Goal: Complete application form

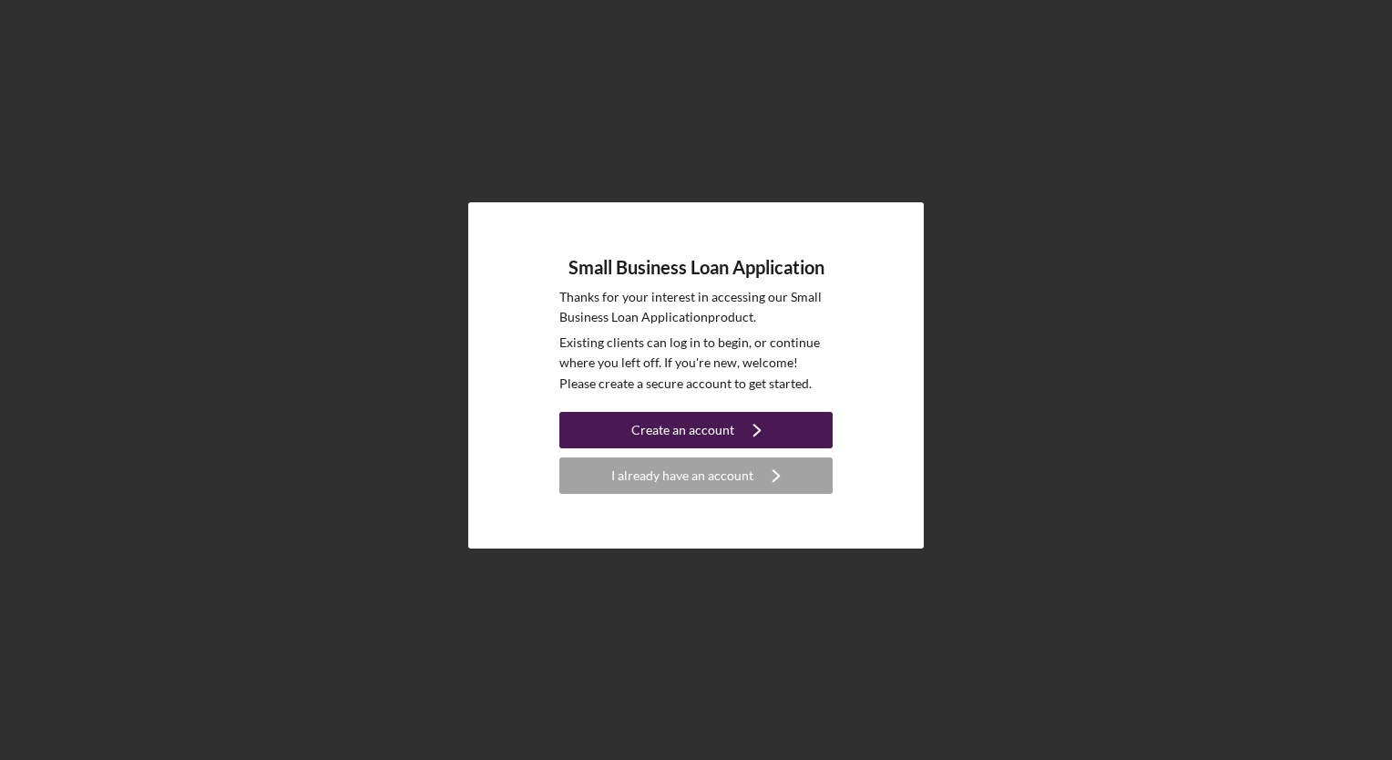
click at [650, 426] on div "Create an account" at bounding box center [682, 430] width 103 height 36
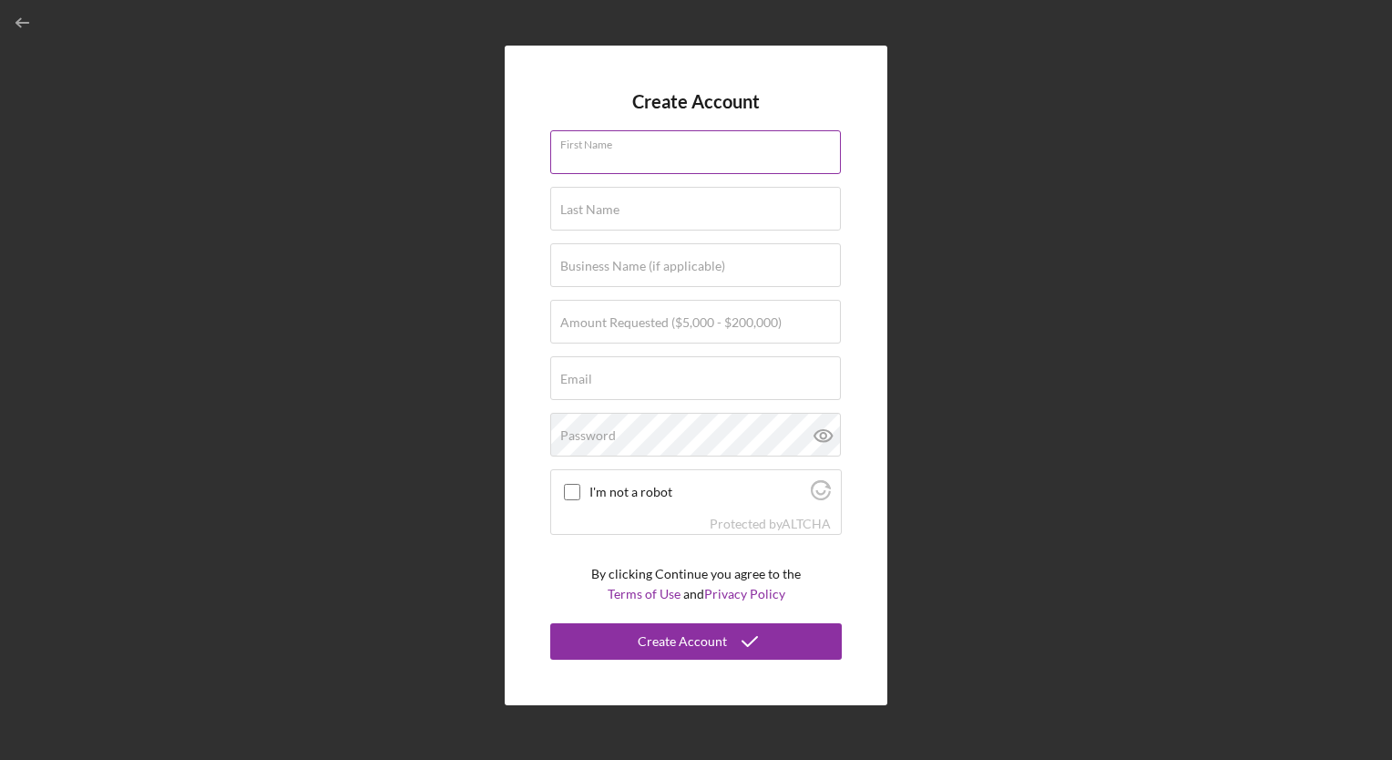
click at [598, 166] on input "First Name" at bounding box center [695, 152] width 291 height 44
type input "[PERSON_NAME]"
type input "Breaking Barriers Case Management LLC"
type input "[EMAIL_ADDRESS][DOMAIN_NAME]"
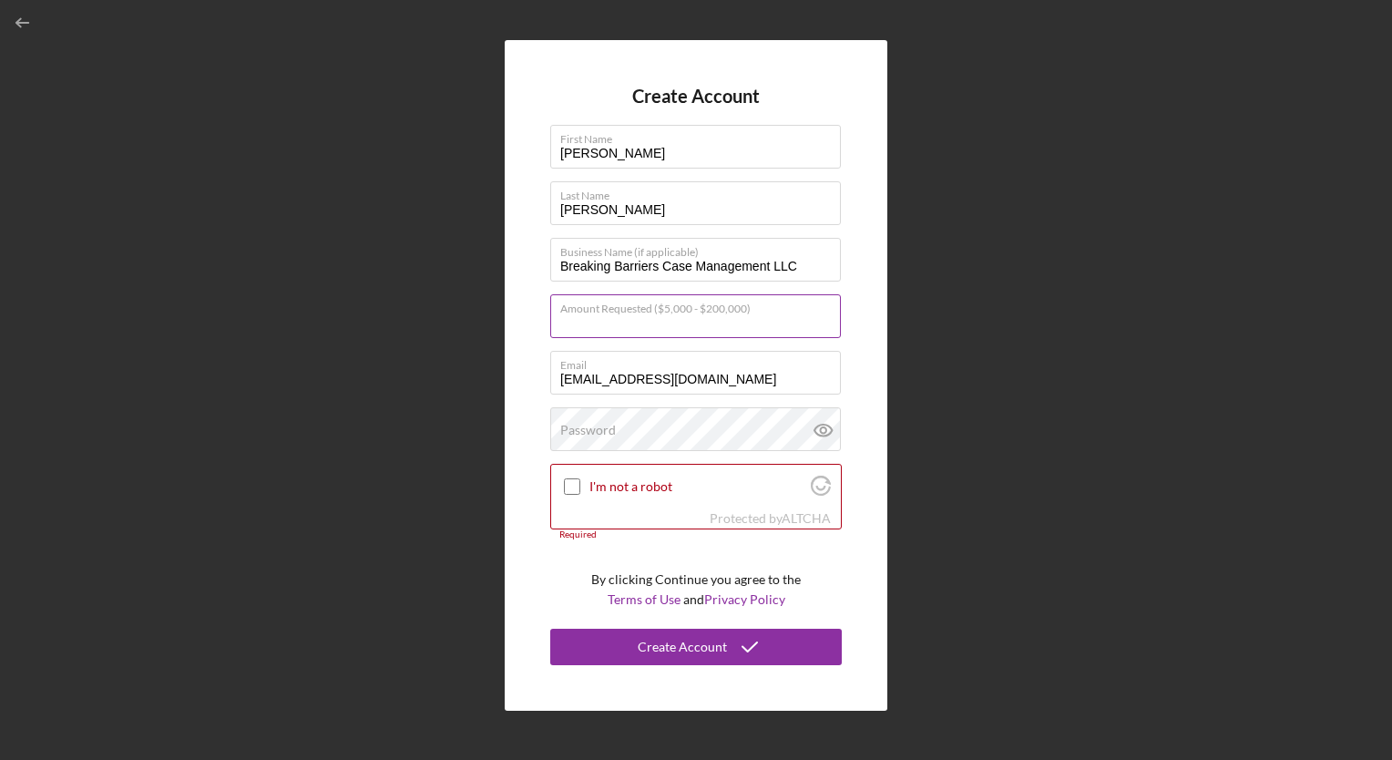
click at [606, 325] on input "Amount Requested ($5,000 - $200,000)" at bounding box center [695, 316] width 291 height 44
type input "$50,000"
click at [587, 432] on label "Password" at bounding box center [588, 430] width 56 height 15
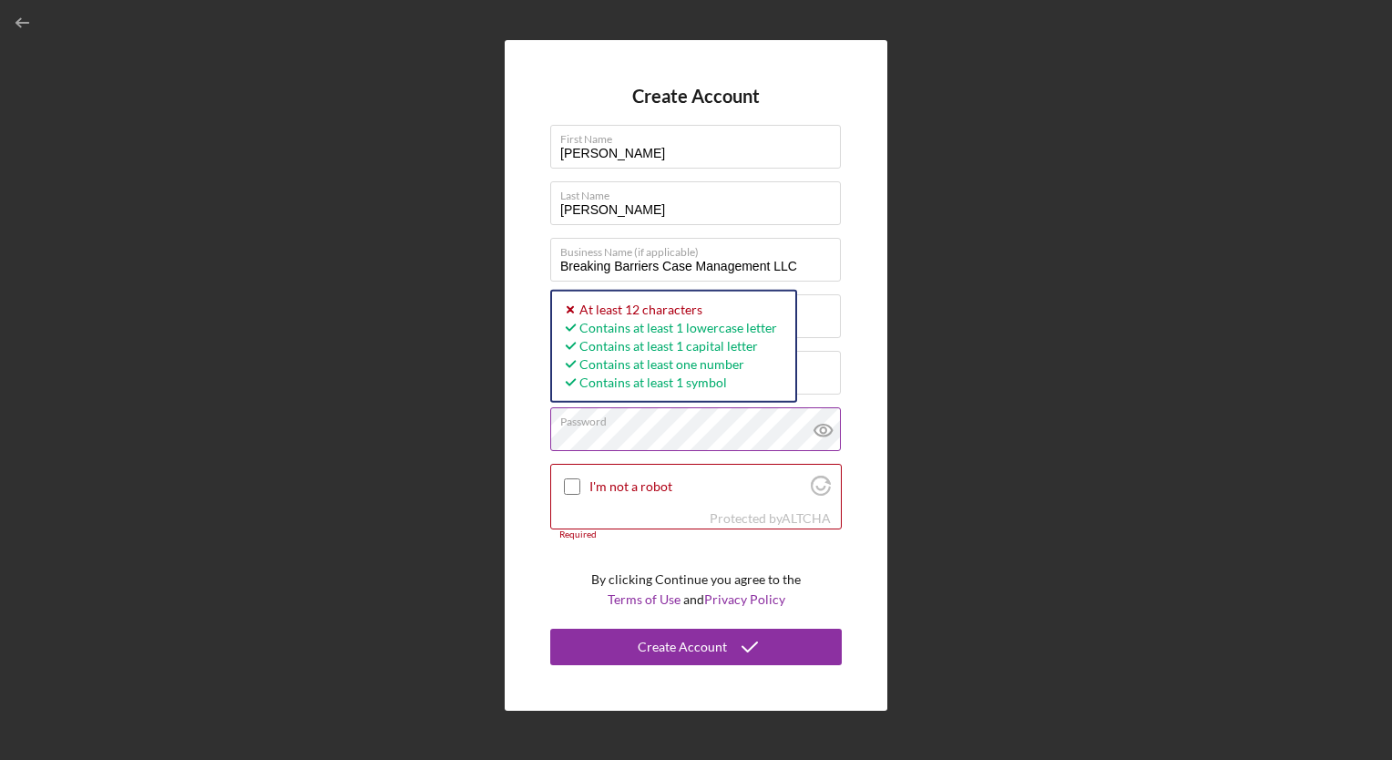
click at [825, 432] on g at bounding box center [822, 430] width 17 height 12
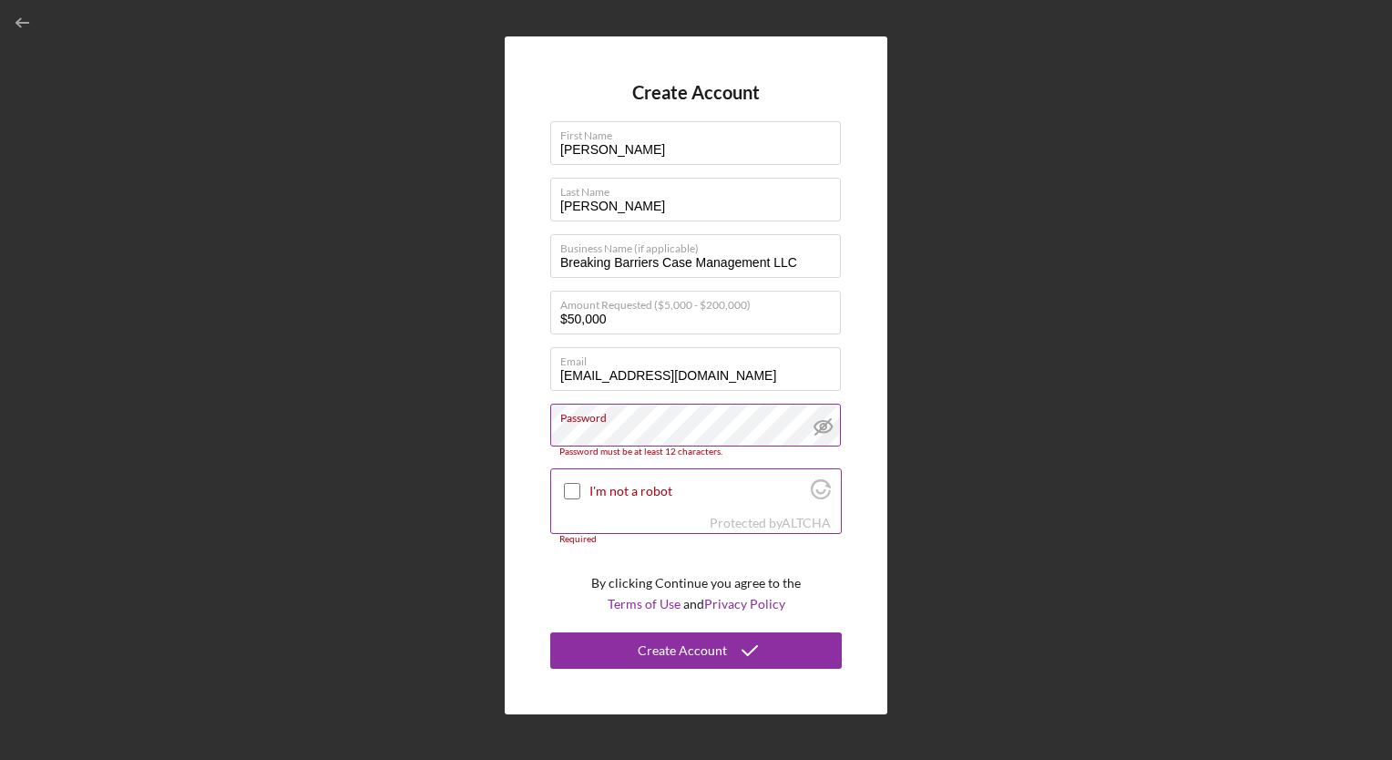
click at [567, 497] on input "I'm not a robot" at bounding box center [572, 491] width 16 height 16
checkbox input "true"
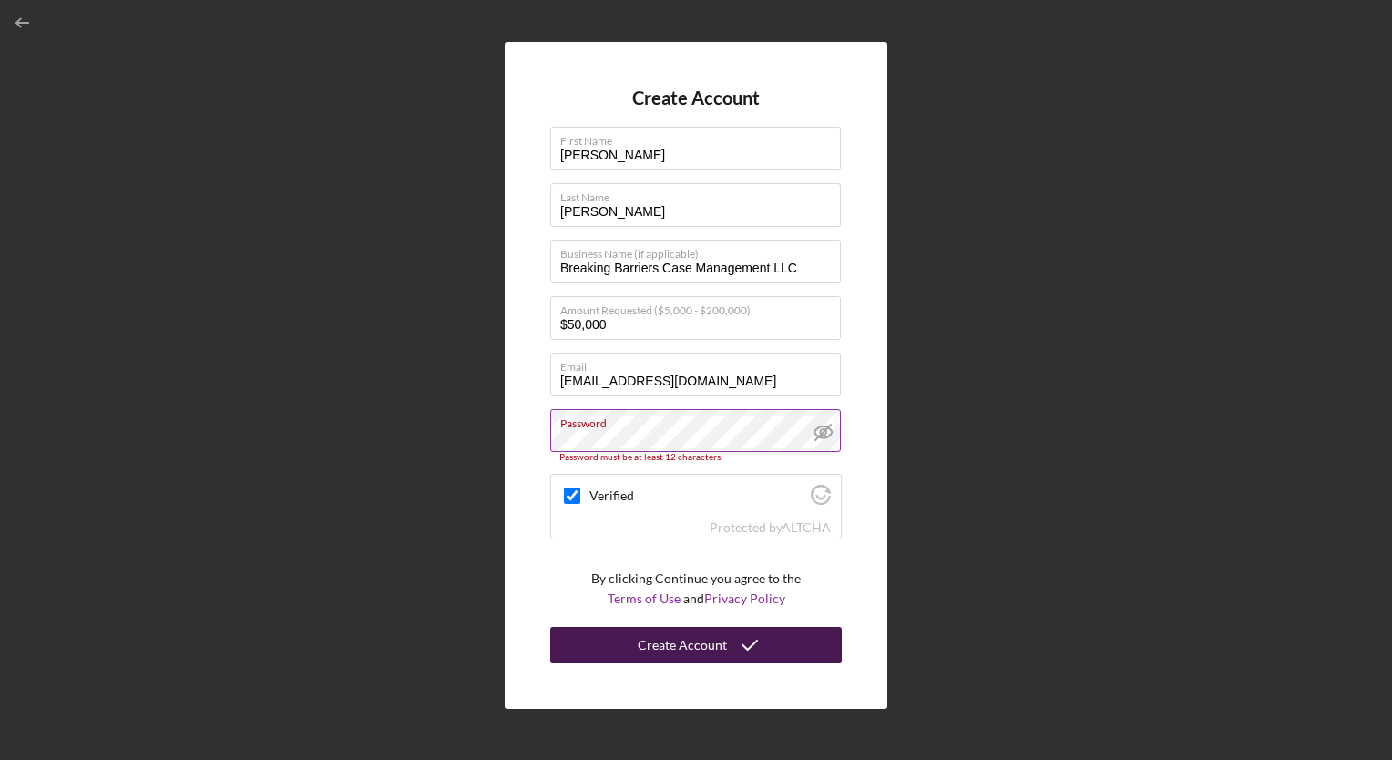
click at [623, 641] on button "Create Account" at bounding box center [695, 645] width 291 height 36
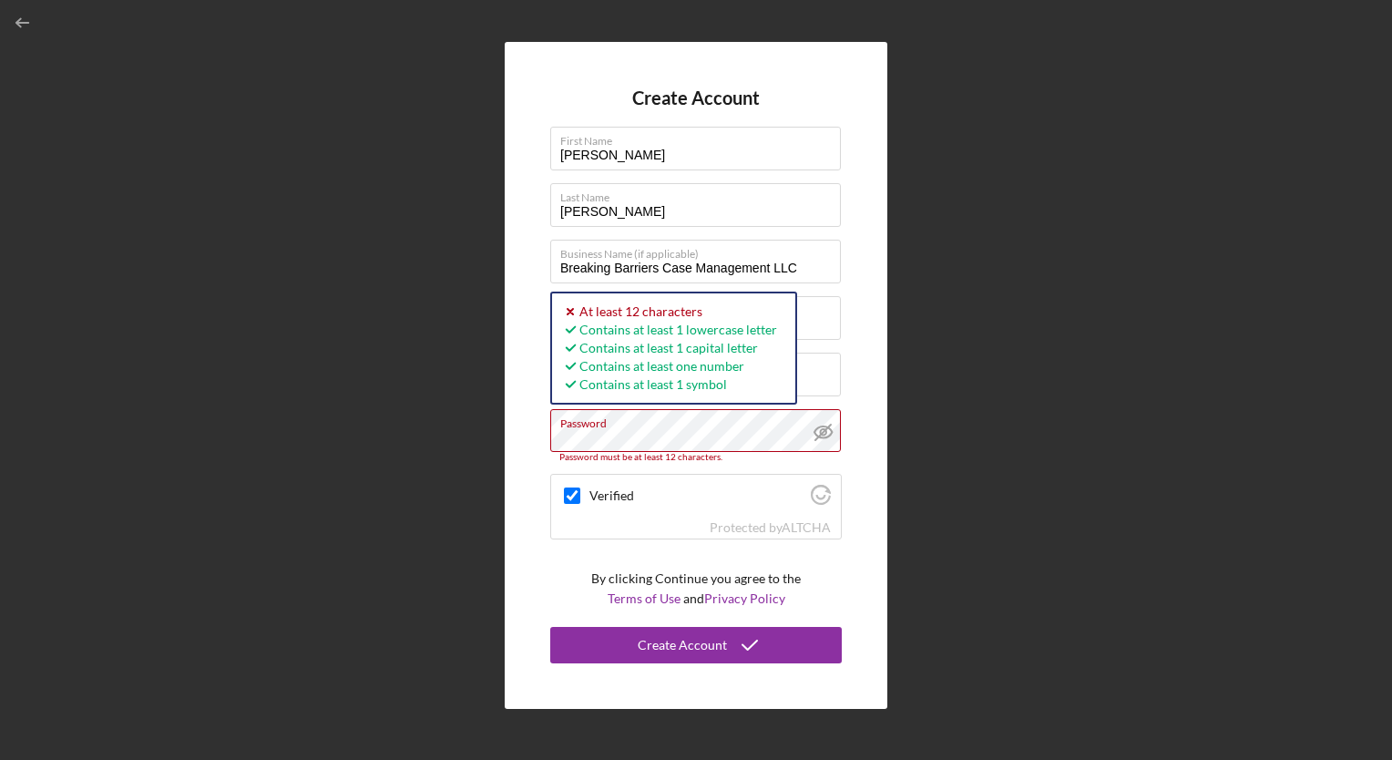
click at [488, 438] on div "Create Account First Name [PERSON_NAME] Last Name [PERSON_NAME] Business Name (…" at bounding box center [696, 375] width 1374 height 751
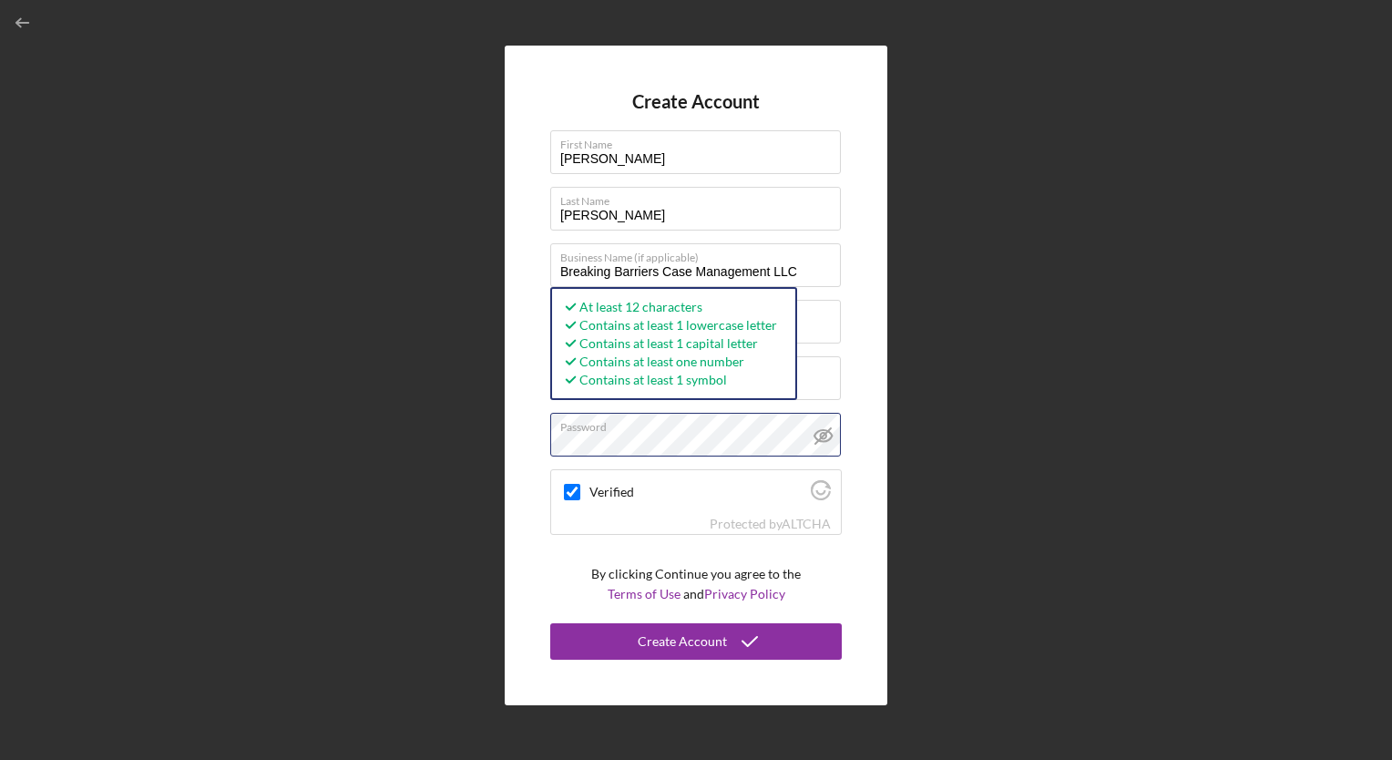
click at [550, 623] on button "Create Account" at bounding box center [695, 641] width 291 height 36
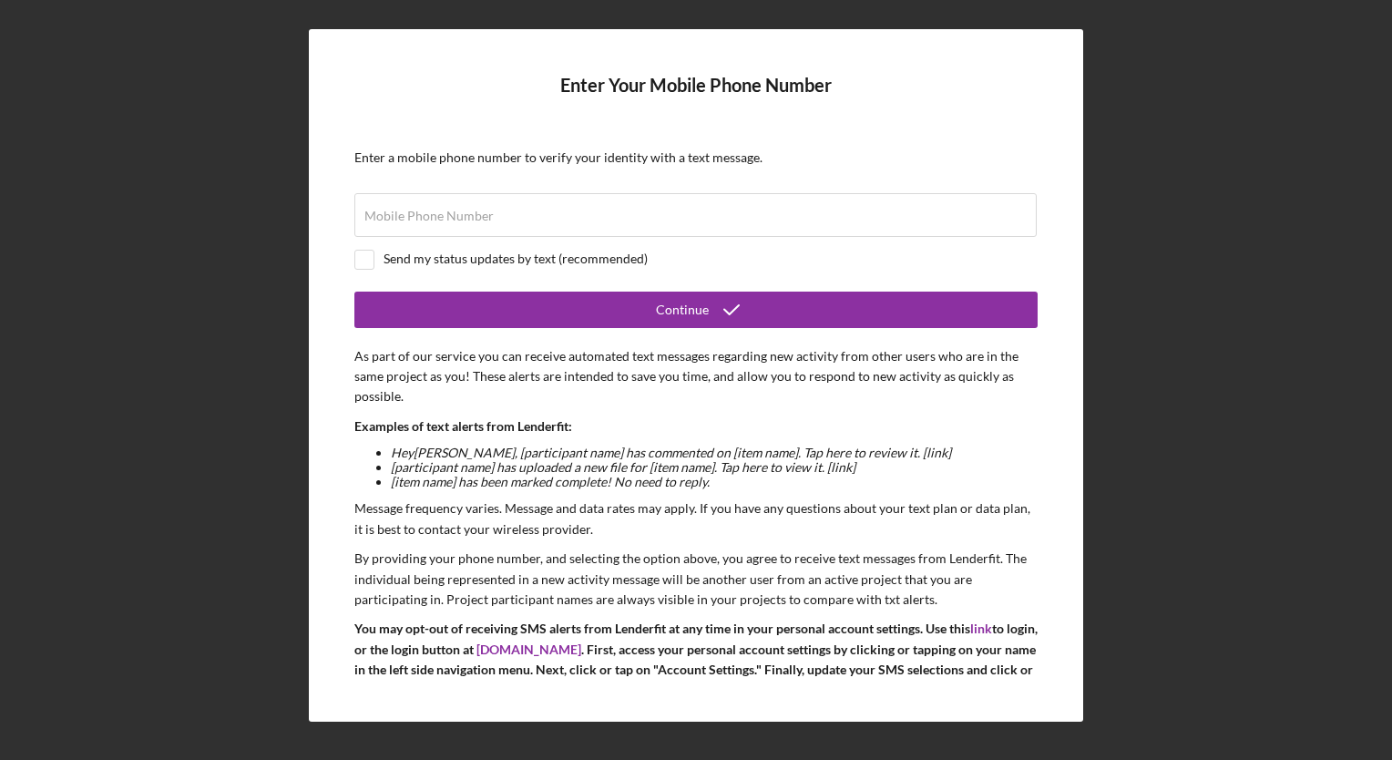
click at [470, 191] on form "Enter Your Mobile Phone Number Enter a mobile phone number to verify your ident…" at bounding box center [695, 375] width 683 height 600
click at [472, 206] on div "Mobile Phone Number" at bounding box center [695, 216] width 683 height 46
type input "(6##) ###-####"
type input "[PHONE_NUMBER]"
click at [367, 254] on input "checkbox" at bounding box center [364, 259] width 18 height 18
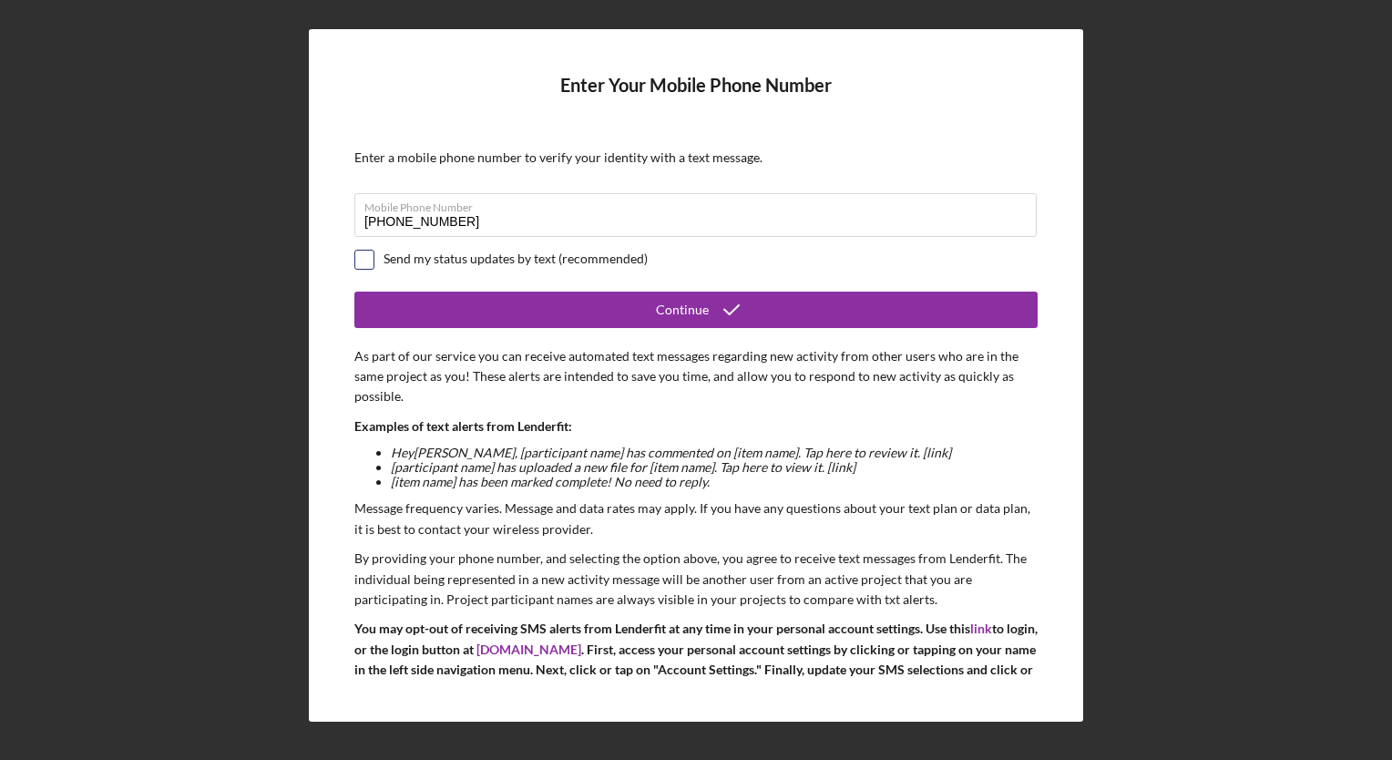
click at [367, 254] on input "checkbox" at bounding box center [364, 259] width 18 height 18
click at [365, 263] on input "checkbox" at bounding box center [364, 259] width 18 height 18
checkbox input "true"
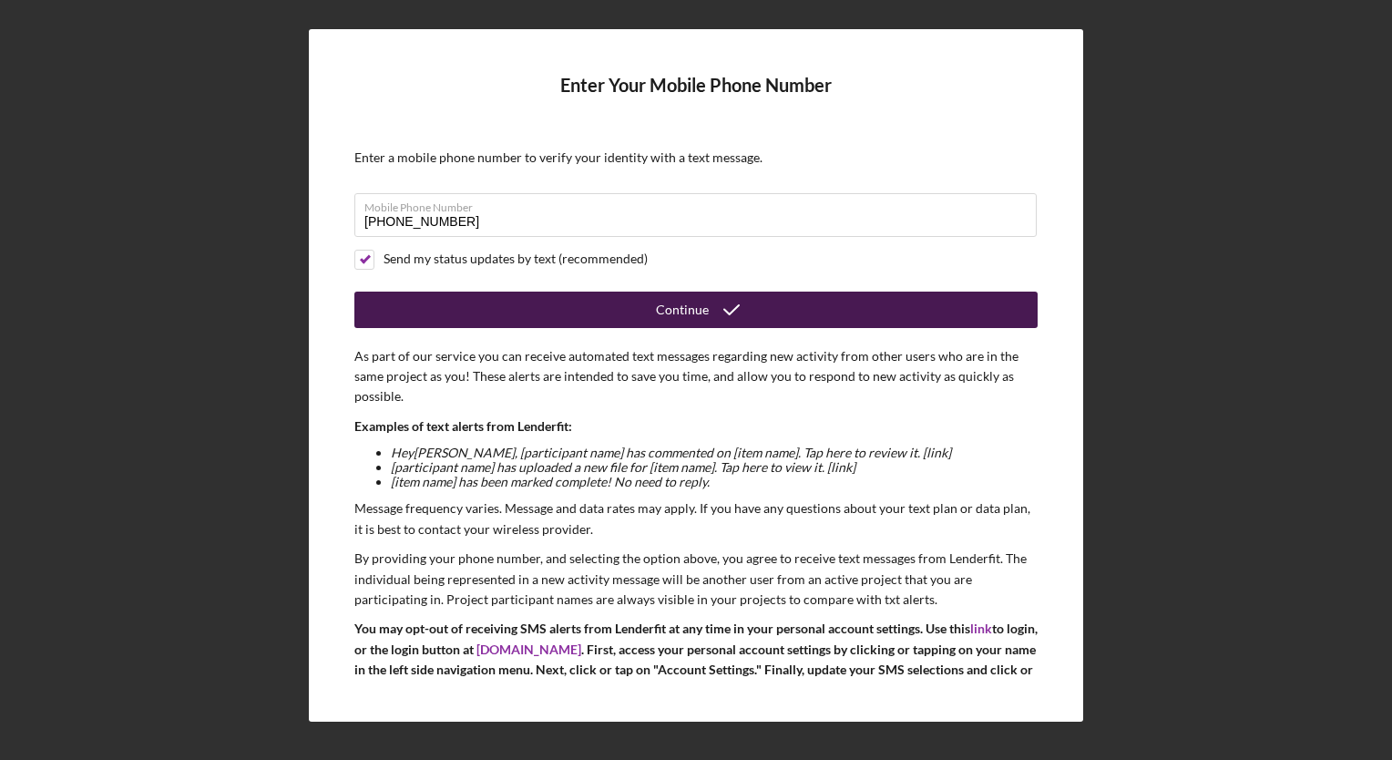
click at [452, 312] on button "Continue" at bounding box center [695, 309] width 683 height 36
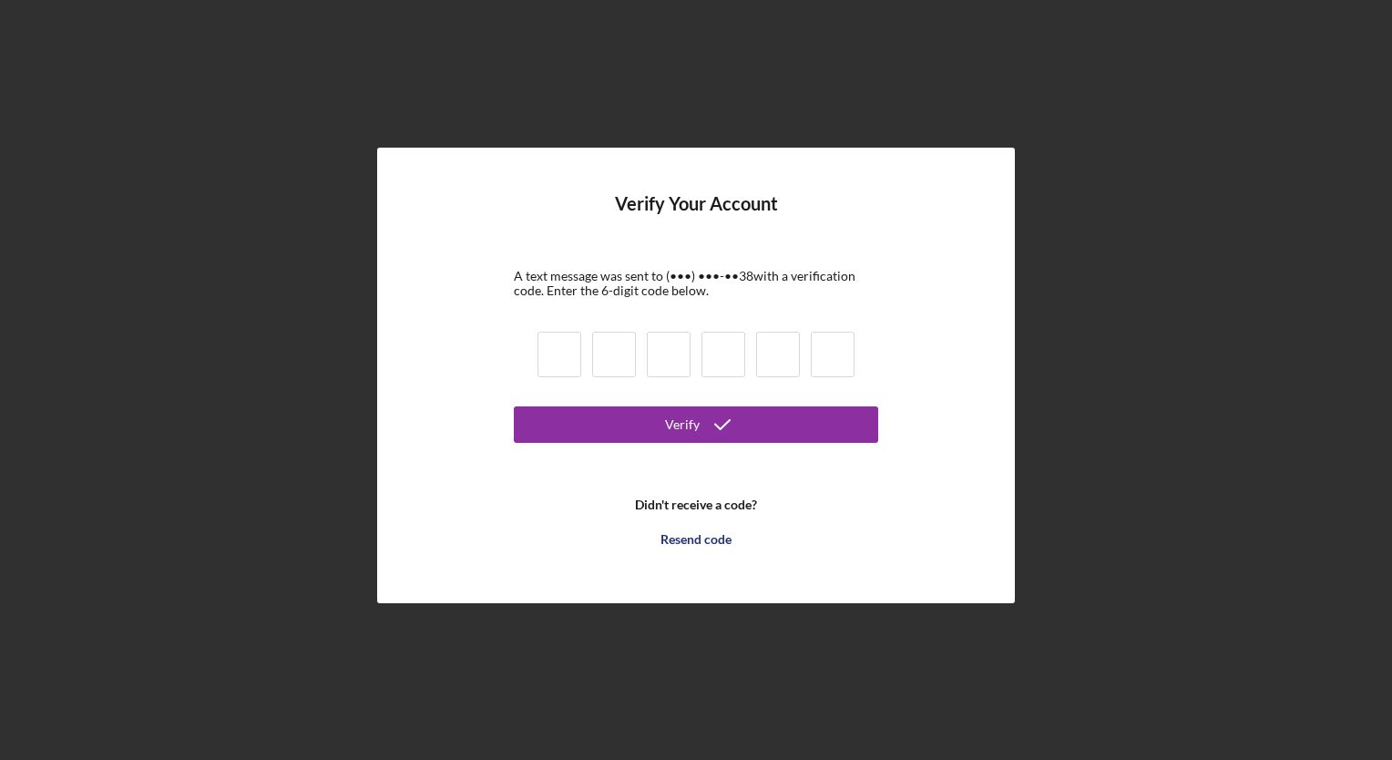
click at [550, 363] on input at bounding box center [559, 355] width 44 height 46
type input "5"
type input "9"
type input "3"
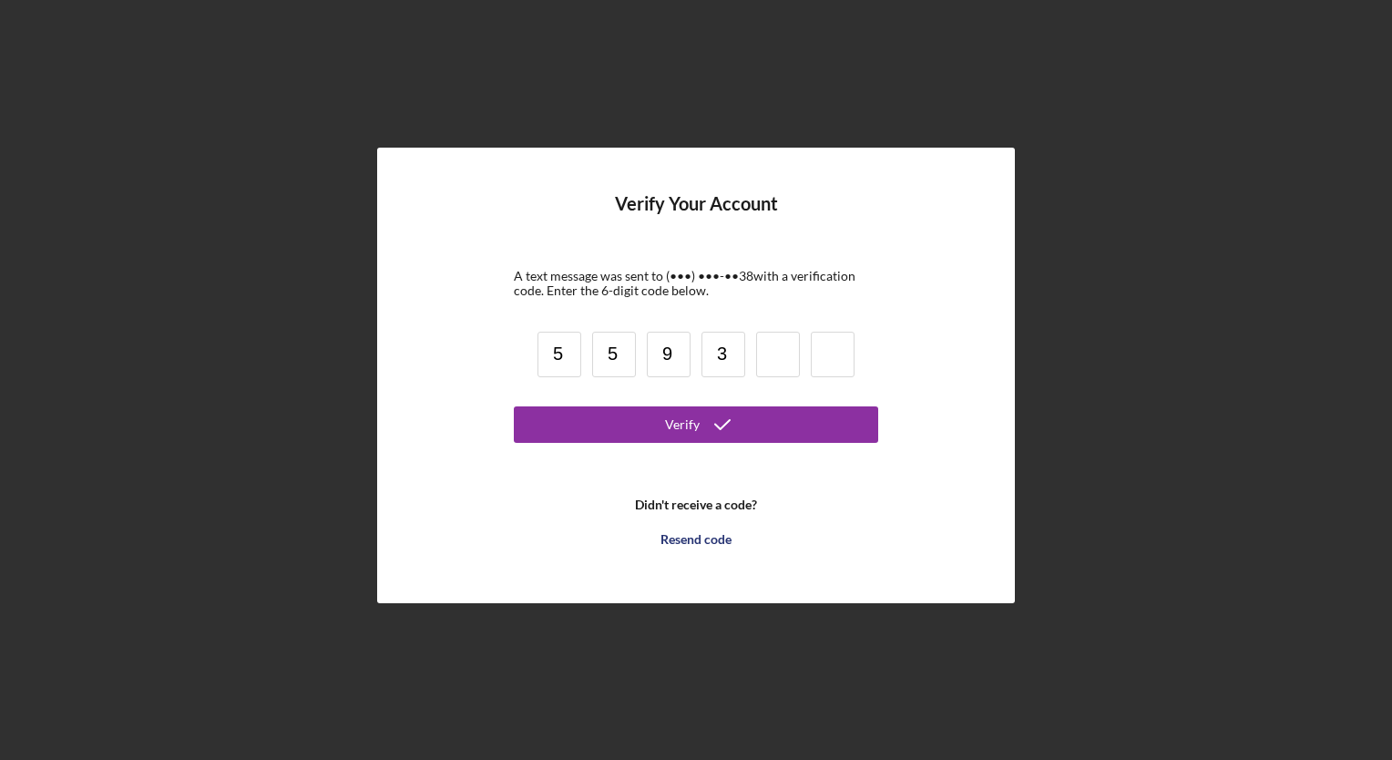
type input "5"
type input "6"
type input "5"
click at [514, 406] on button "Verify" at bounding box center [696, 424] width 364 height 36
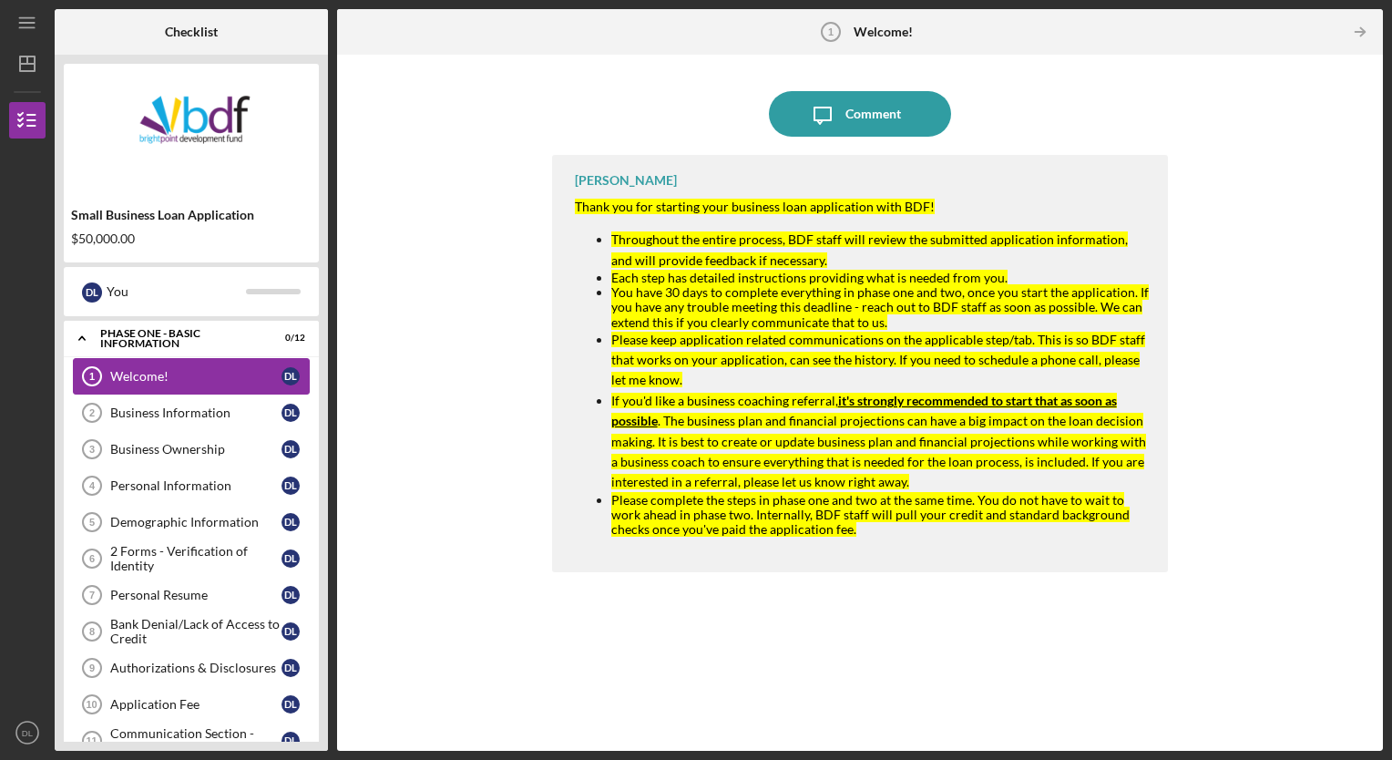
click at [220, 383] on link "Welcome! 1 Welcome! D L" at bounding box center [191, 376] width 237 height 36
click at [1371, 22] on icon "Icon/Table Pagination Arrow" at bounding box center [1360, 32] width 41 height 41
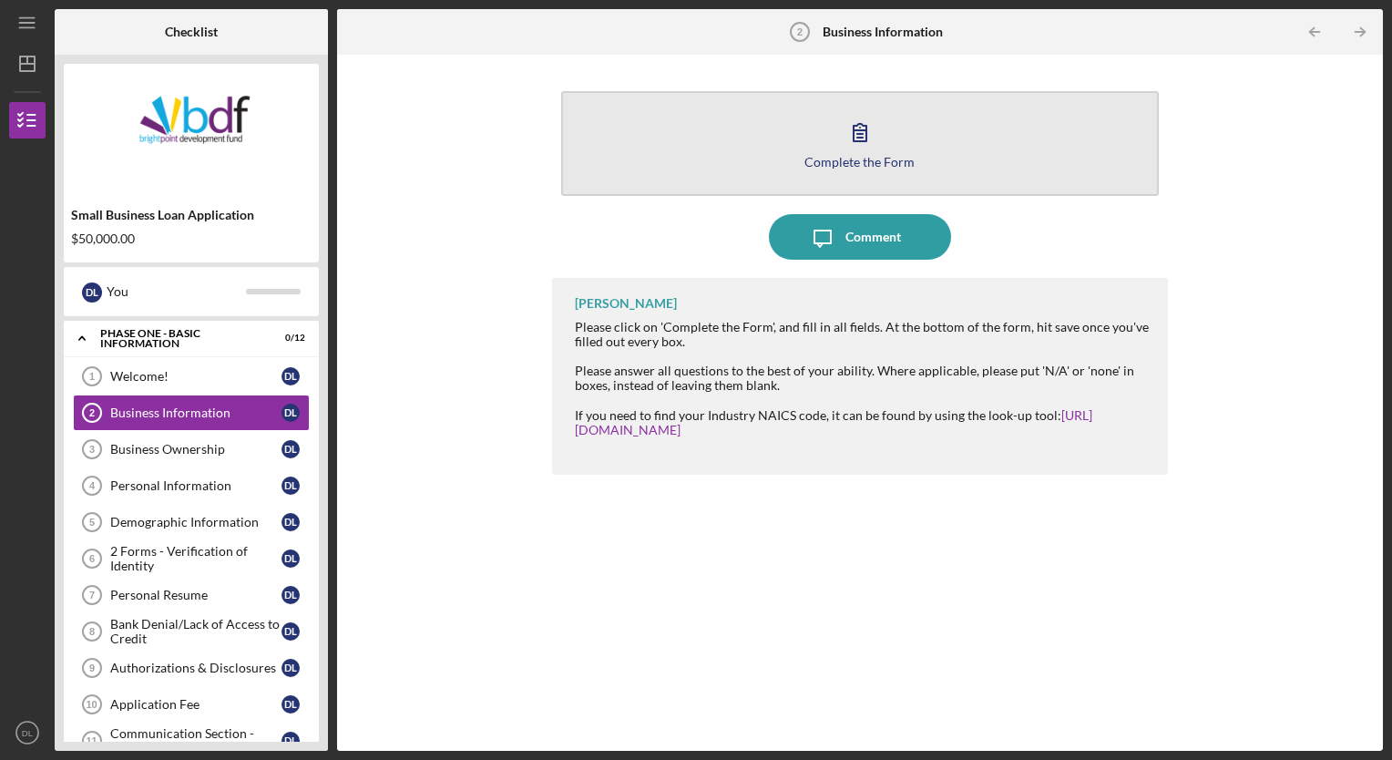
click at [812, 158] on div "Complete the Form" at bounding box center [859, 162] width 110 height 14
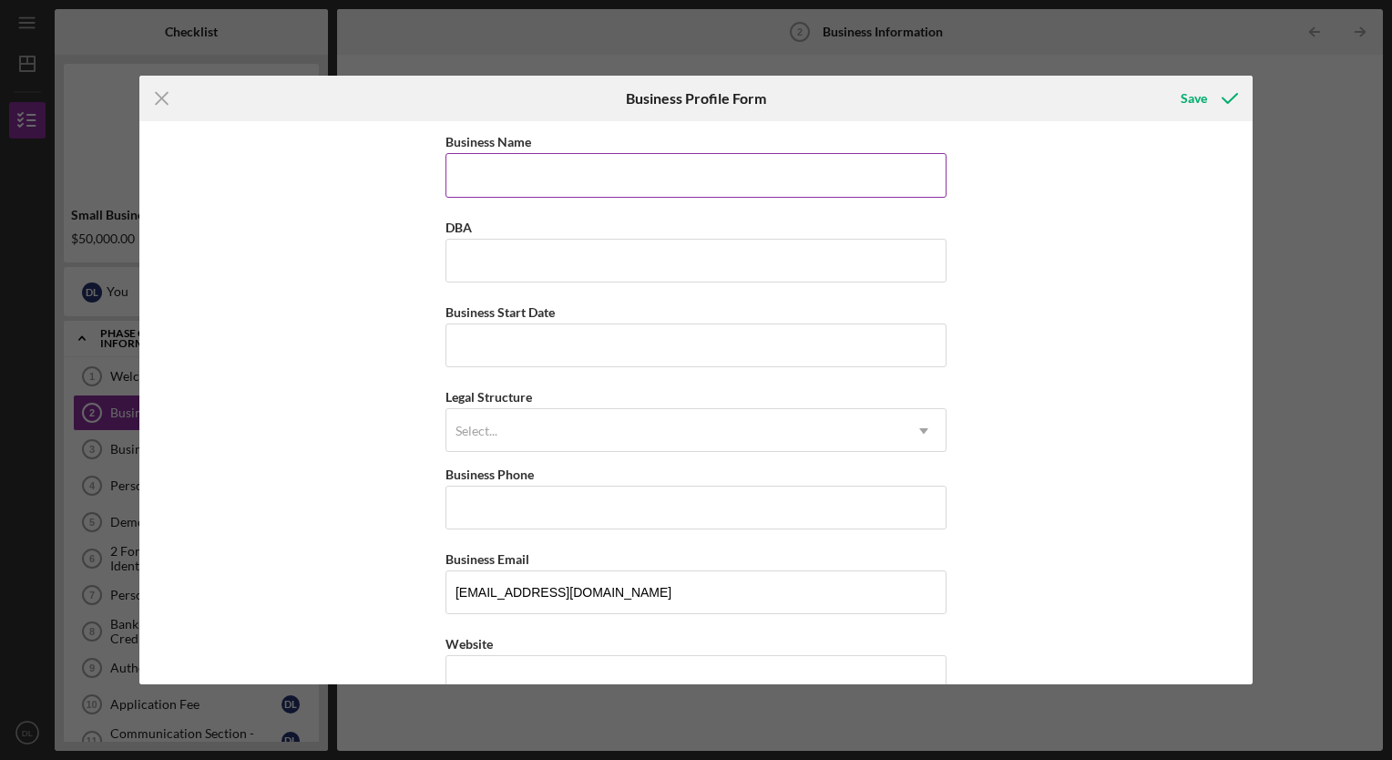
click at [489, 179] on input "Business Name" at bounding box center [695, 175] width 501 height 44
type input "BREAKING BARRIERS CASE MANAGEMENT"
click at [490, 347] on input "Business Start Date" at bounding box center [695, 345] width 501 height 44
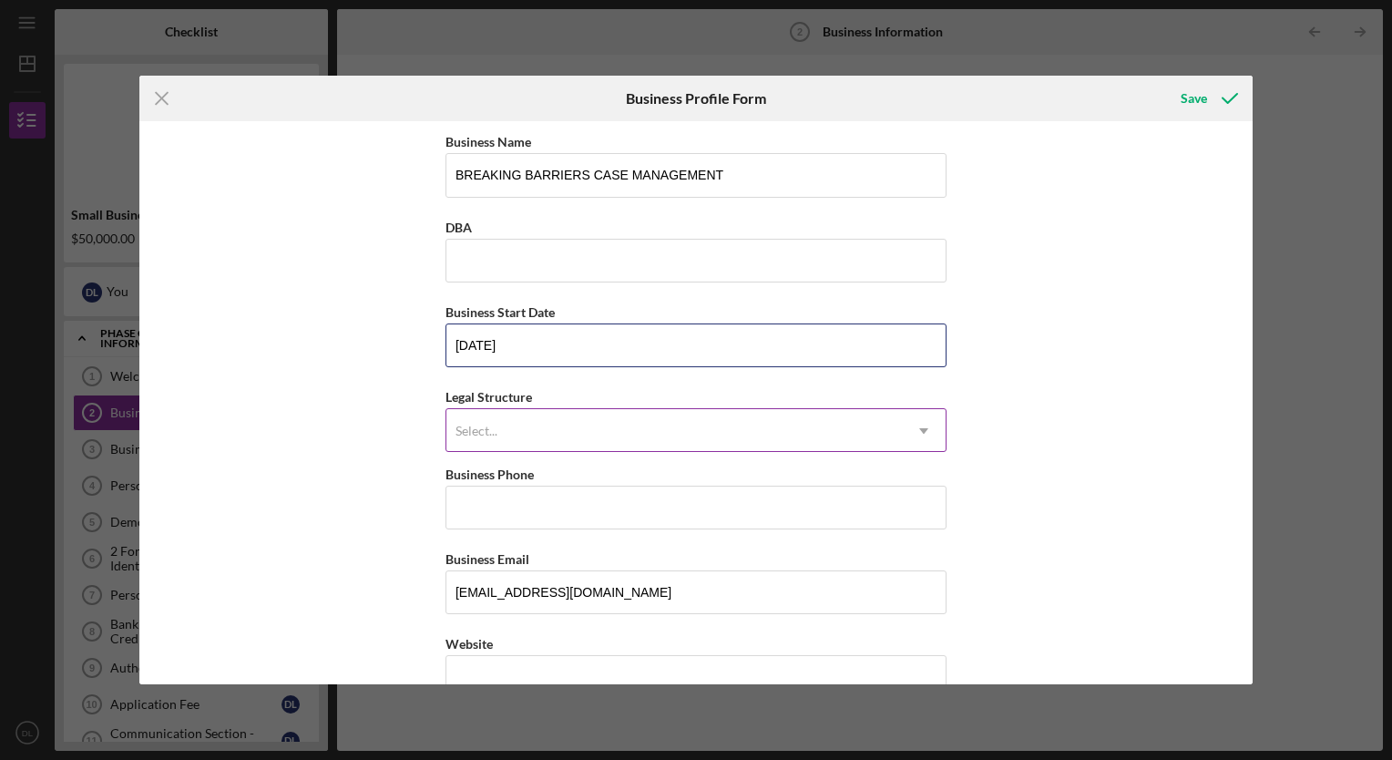
type input "[DATE]"
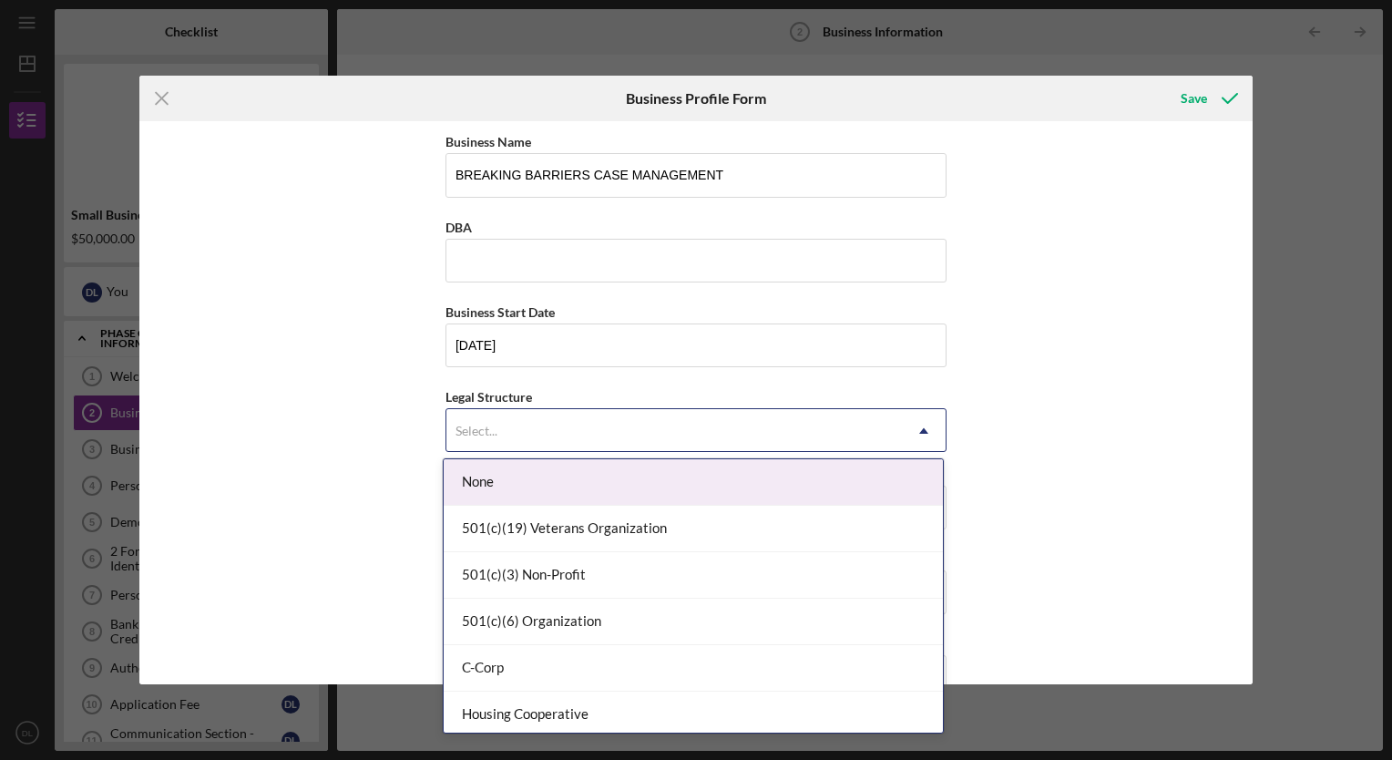
click at [495, 413] on div "Select..." at bounding box center [673, 431] width 455 height 42
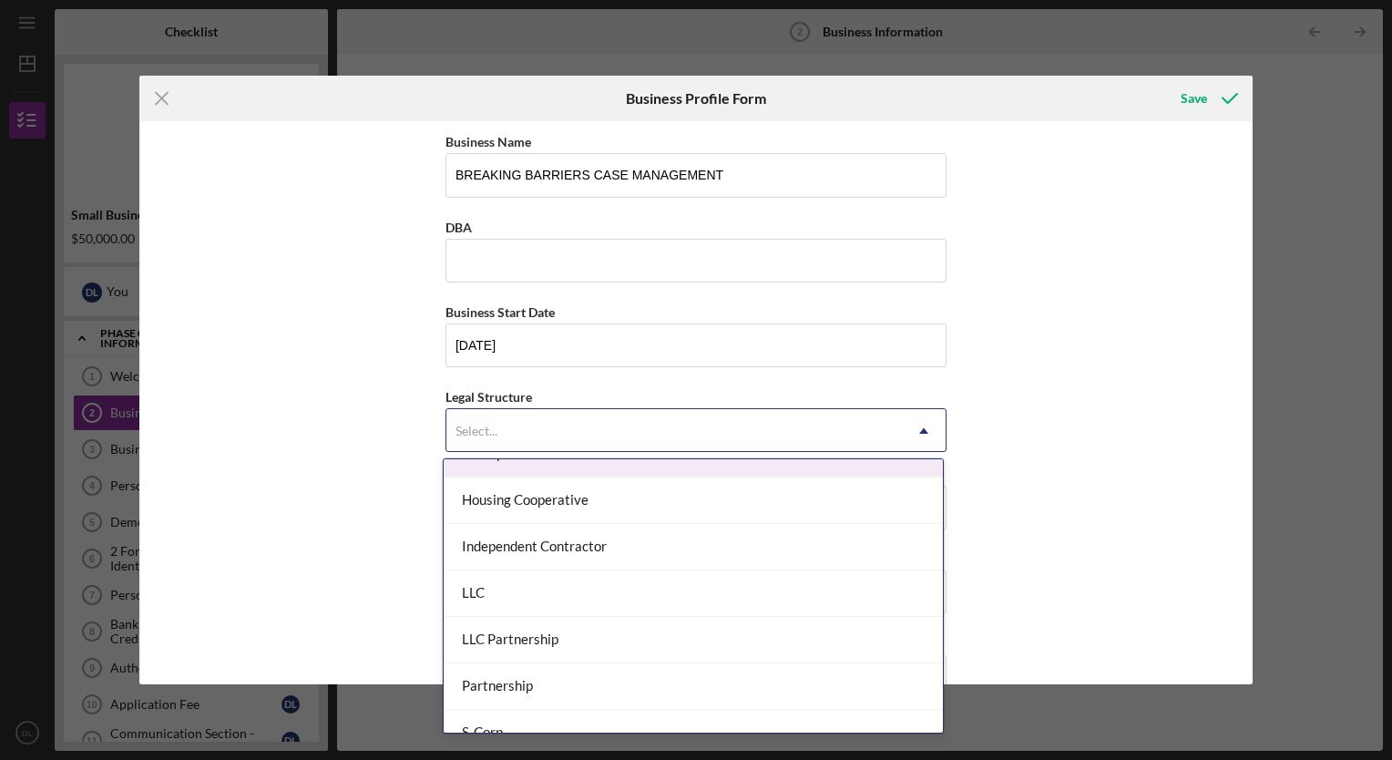
scroll to position [222, 0]
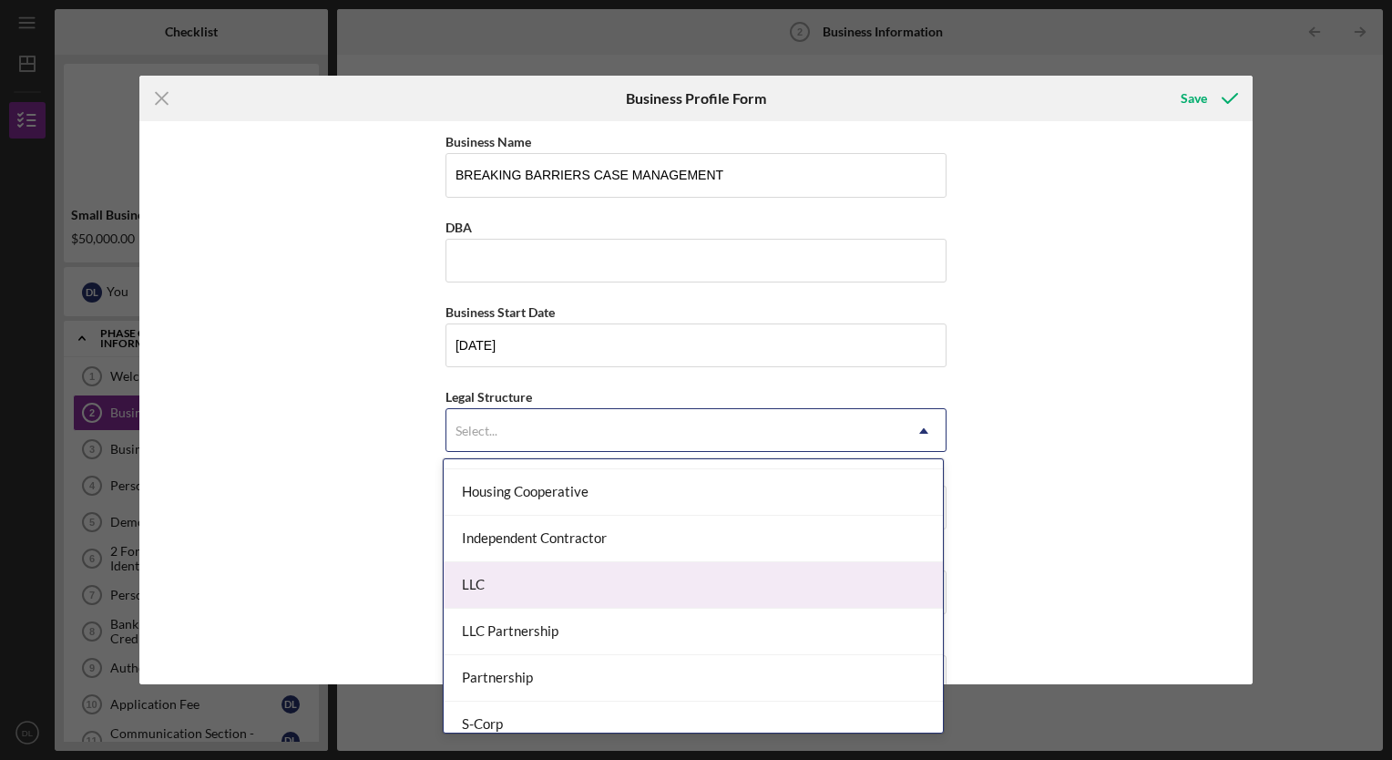
click at [481, 582] on div "LLC" at bounding box center [693, 585] width 499 height 46
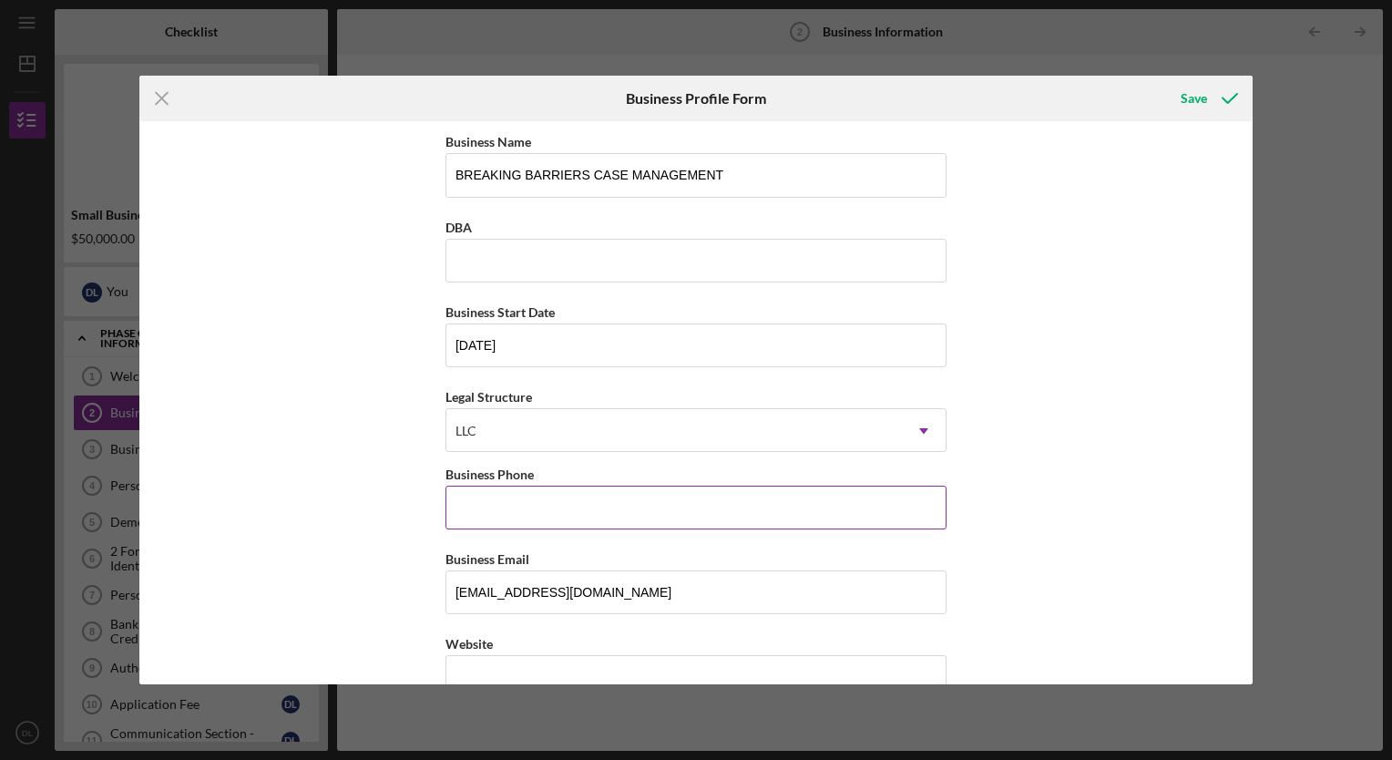
click at [478, 502] on input "Business Phone" at bounding box center [695, 507] width 501 height 44
type input "[PHONE_NUMBER]"
type input "[STREET_ADDRESS]"
type input "[GEOGRAPHIC_DATA][PERSON_NAME]"
type input "46818"
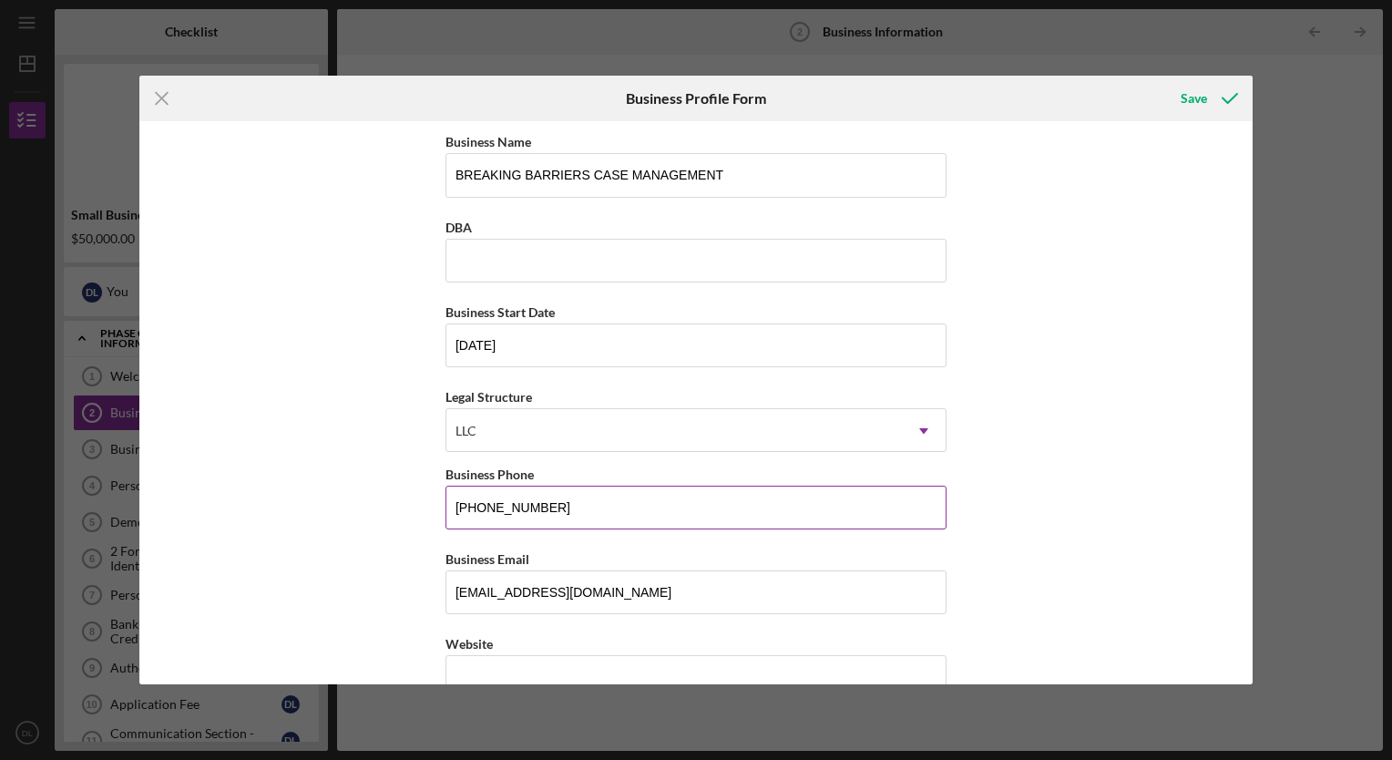
type input "IN"
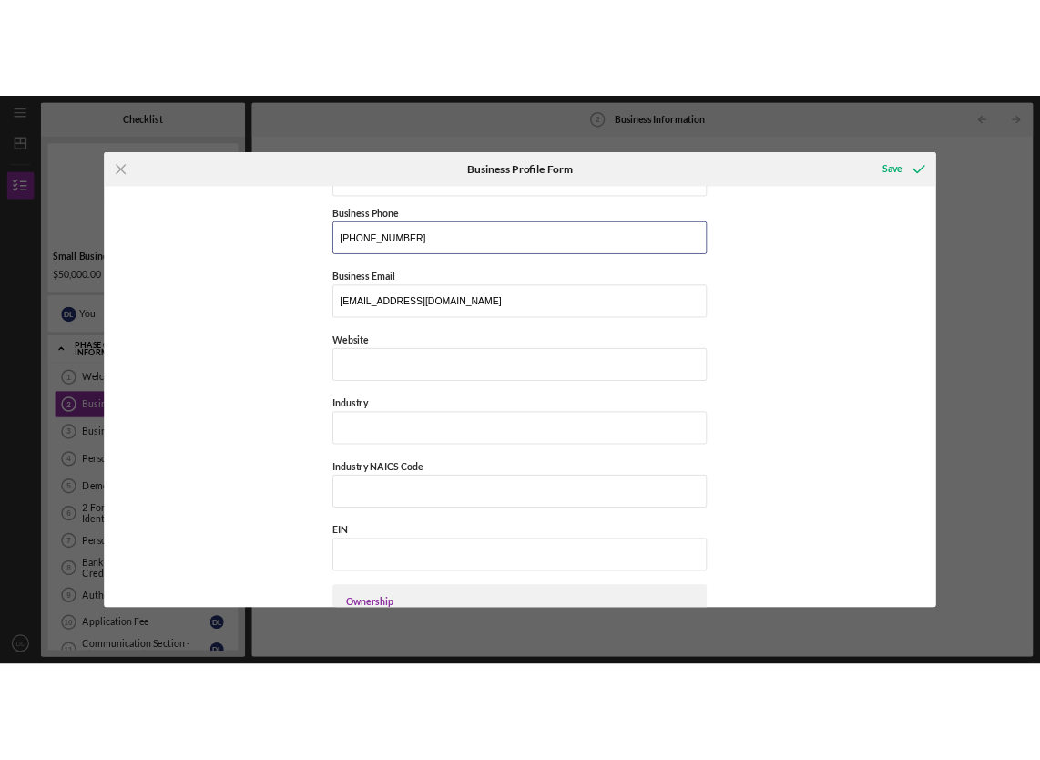
scroll to position [321, 0]
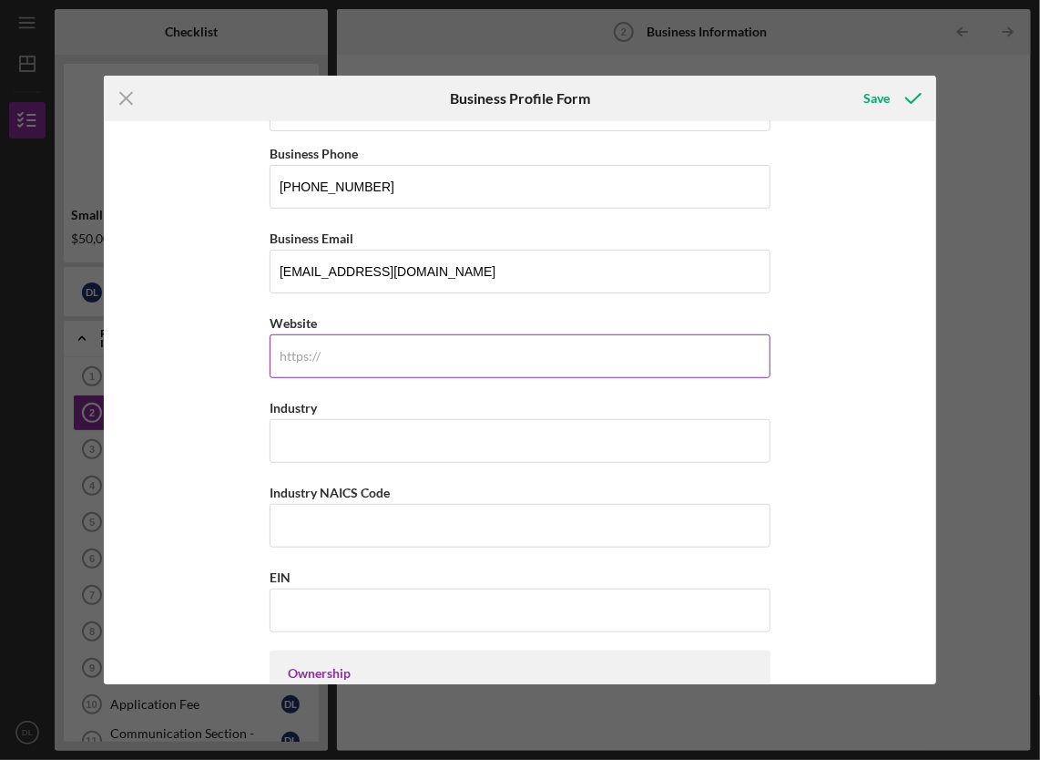
click at [317, 363] on input "Website" at bounding box center [520, 356] width 501 height 44
paste input "[DOMAIN_NAME][URL]"
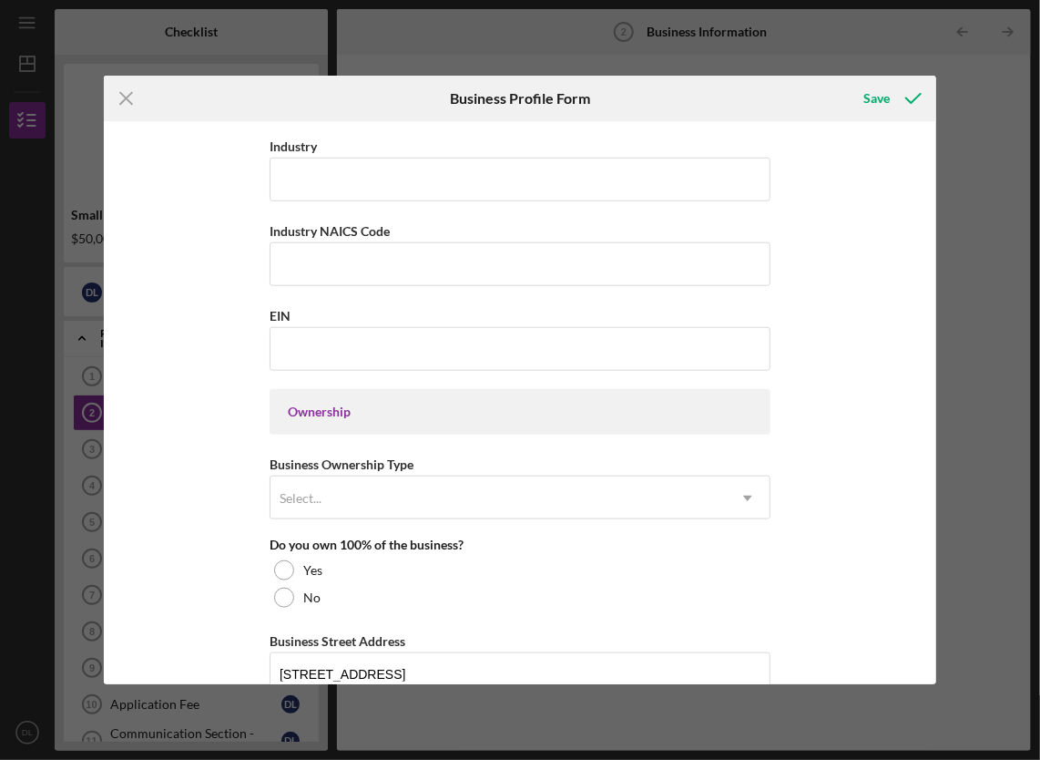
scroll to position [605, 0]
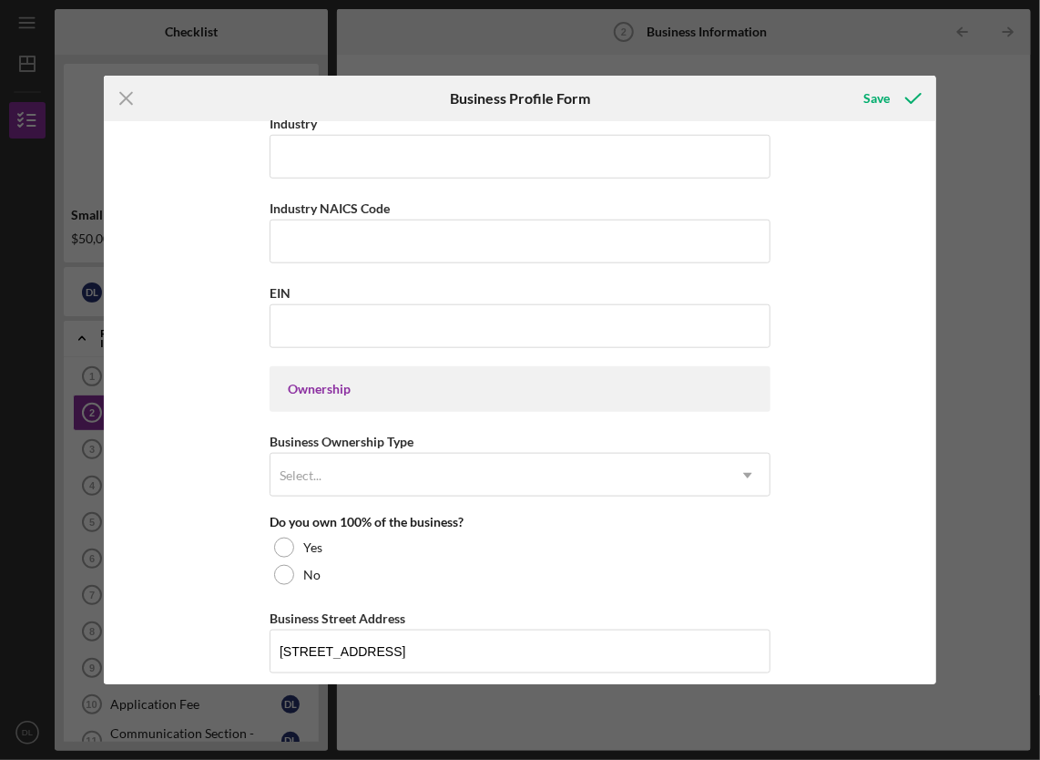
type input "[DOMAIN_NAME][URL]"
